Goal: Navigation & Orientation: Find specific page/section

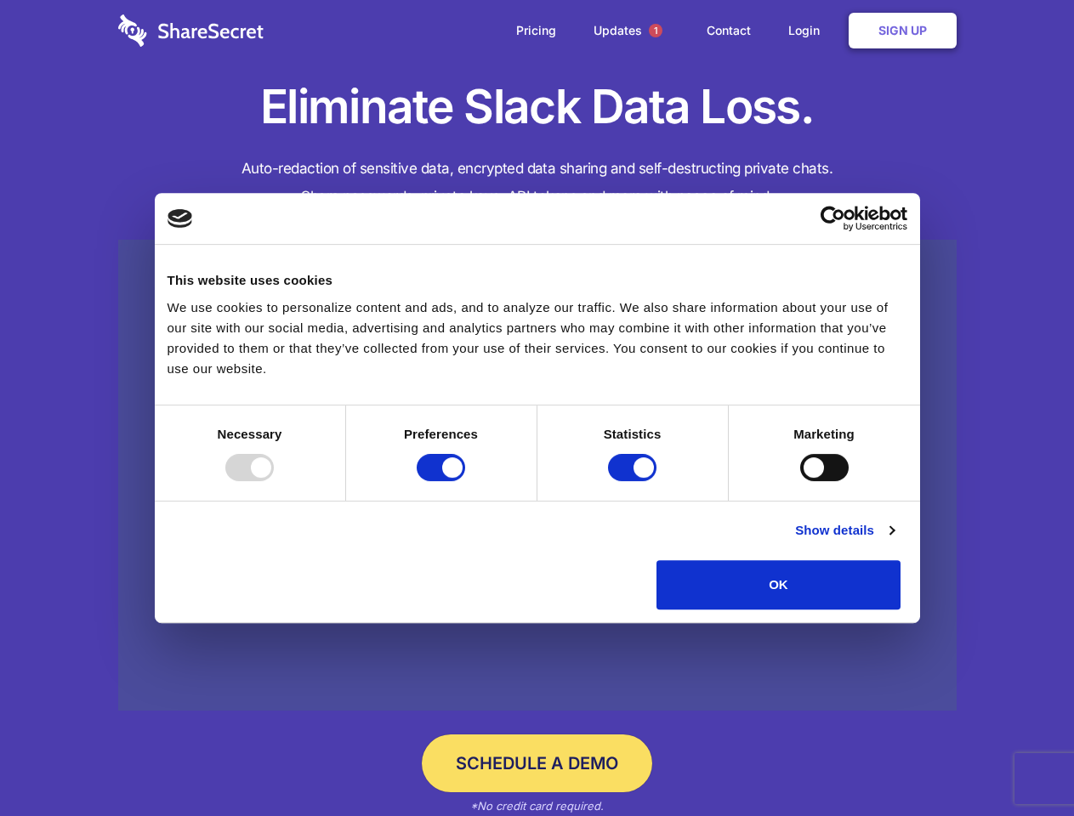
click at [274, 481] on div at bounding box center [249, 467] width 48 height 27
click at [465, 481] on input "Preferences" at bounding box center [441, 467] width 48 height 27
checkbox input "false"
click at [634, 481] on input "Statistics" at bounding box center [632, 467] width 48 height 27
checkbox input "false"
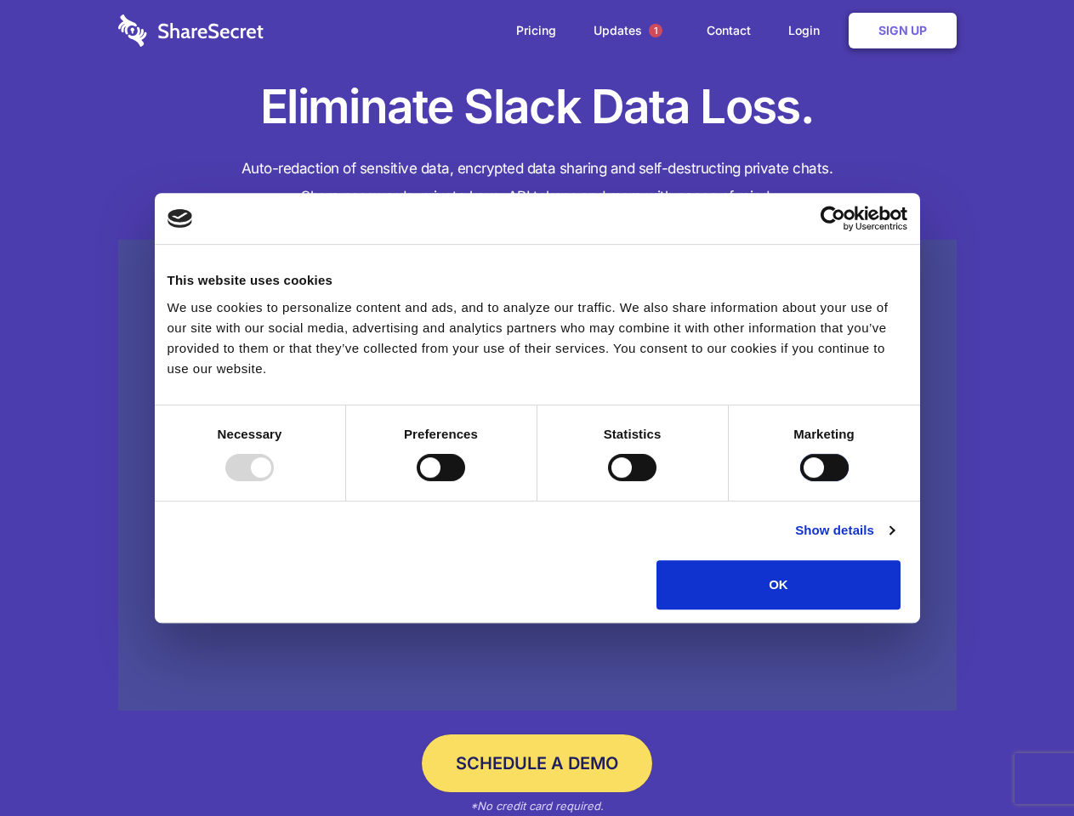
click at [800, 481] on input "Marketing" at bounding box center [824, 467] width 48 height 27
checkbox input "true"
click at [894, 541] on link "Show details" at bounding box center [844, 530] width 99 height 20
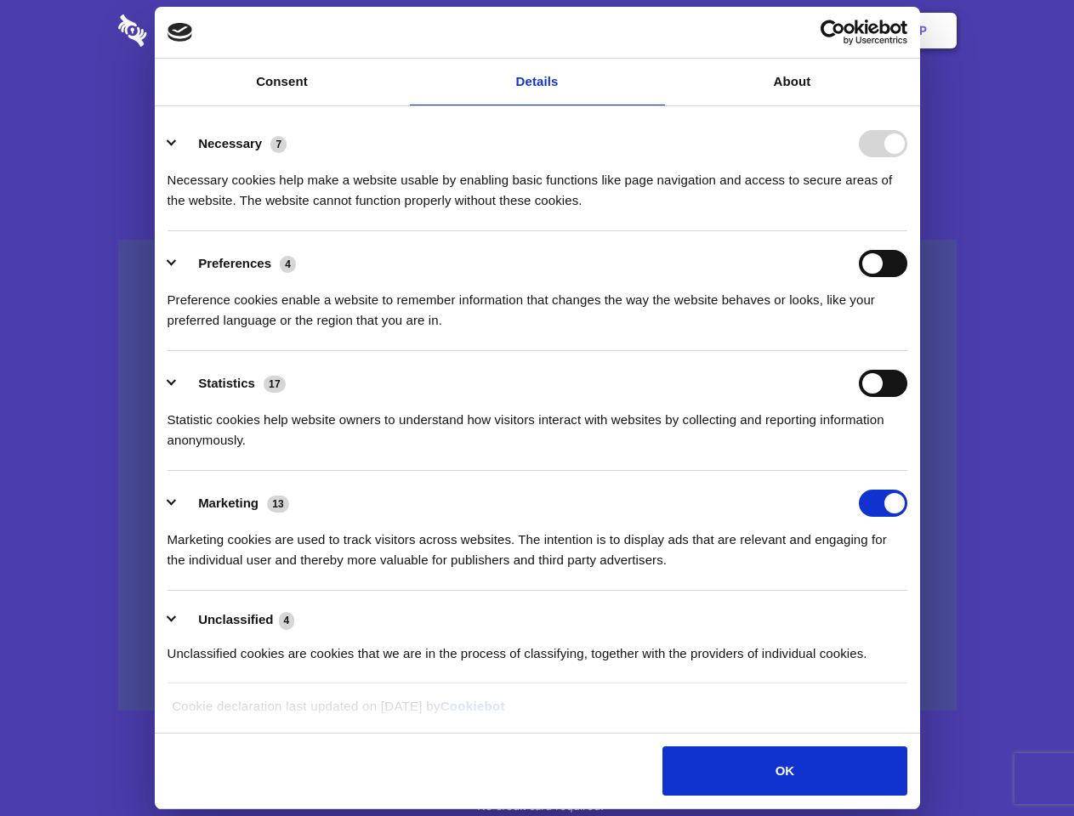
click at [907, 331] on div "Preferences 4 Preference cookies enable a website to remember information that …" at bounding box center [538, 290] width 740 height 81
click at [655, 31] on span "1" at bounding box center [656, 31] width 14 height 14
